Goal: Find specific page/section: Find specific page/section

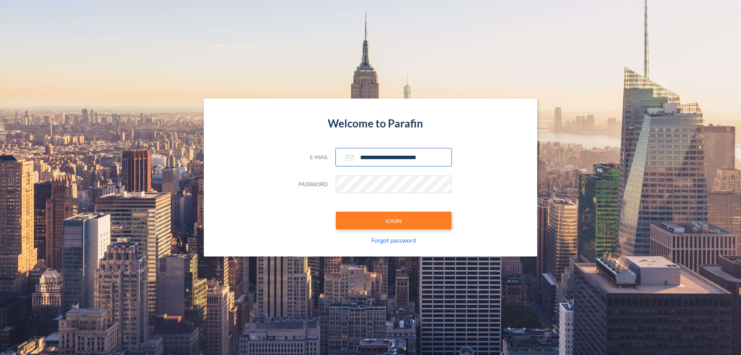
type input "**********"
click at [394, 220] on button "LOGIN" at bounding box center [394, 221] width 116 height 18
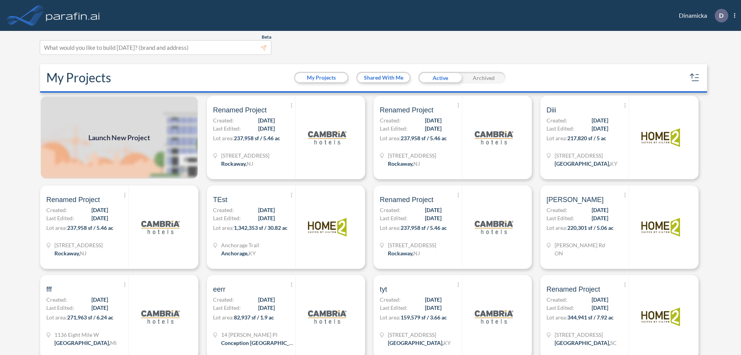
scroll to position [2, 0]
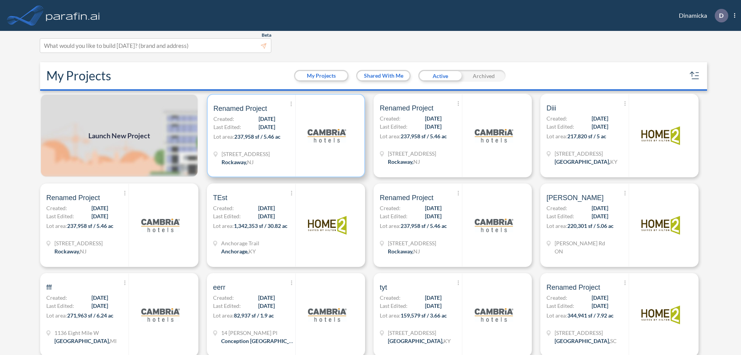
click at [284, 135] on p "Lot area: 237,958 sf / 5.46 ac" at bounding box center [254, 137] width 82 height 11
